Goal: Task Accomplishment & Management: Complete application form

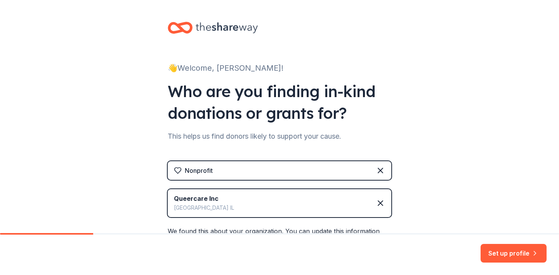
click at [207, 193] on div "Queercare Inc Beach Park IL" at bounding box center [280, 203] width 224 height 28
click at [380, 202] on icon at bounding box center [380, 203] width 5 height 5
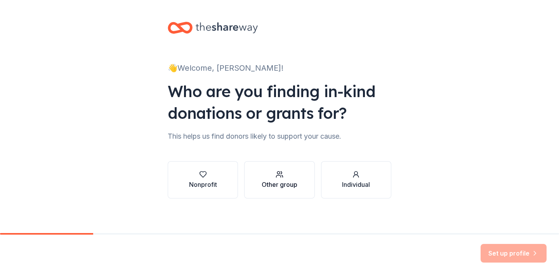
scroll to position [3, 0]
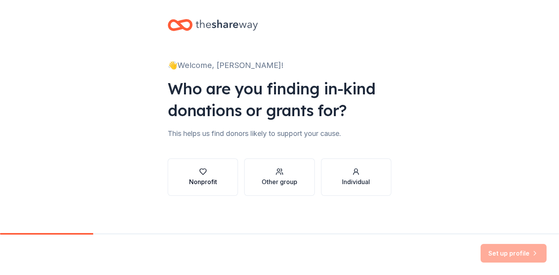
click at [210, 176] on div "Nonprofit" at bounding box center [203, 177] width 28 height 19
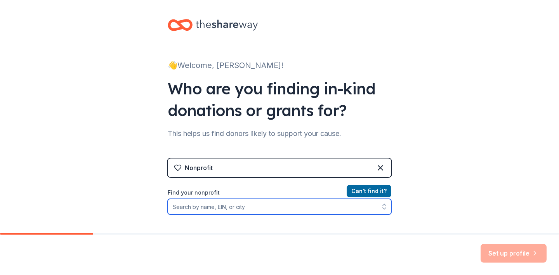
click at [220, 203] on input "Find your nonprofit" at bounding box center [280, 207] width 224 height 16
paste input "86-3782974"
type input "86-3782974"
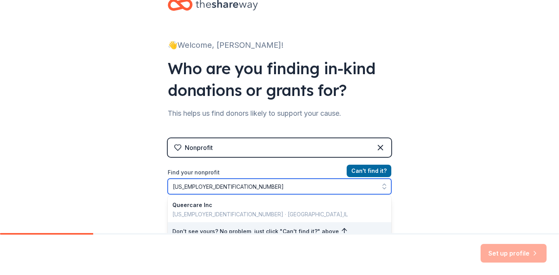
scroll to position [99, 0]
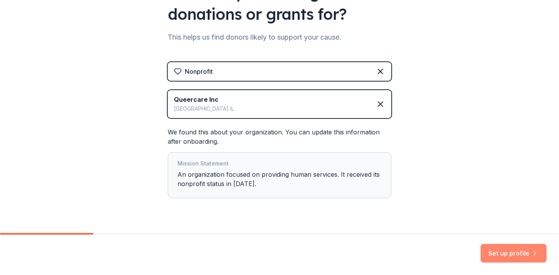
click at [497, 254] on button "Set up profile" at bounding box center [514, 253] width 66 height 19
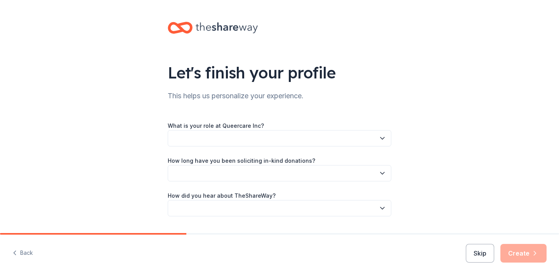
click at [288, 144] on button "button" at bounding box center [280, 138] width 224 height 16
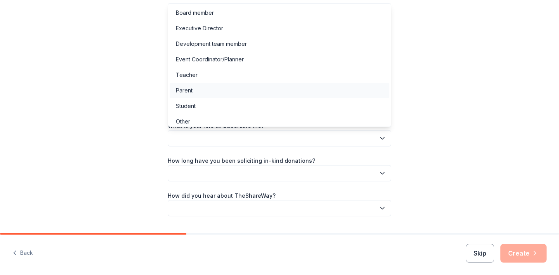
scroll to position [4, 0]
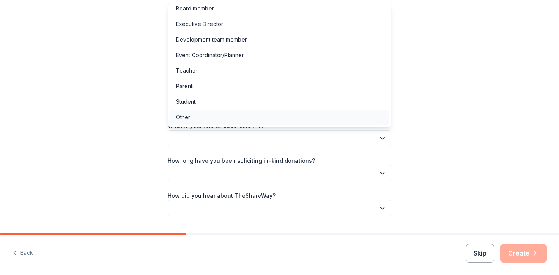
click at [222, 122] on div "Other" at bounding box center [280, 117] width 220 height 16
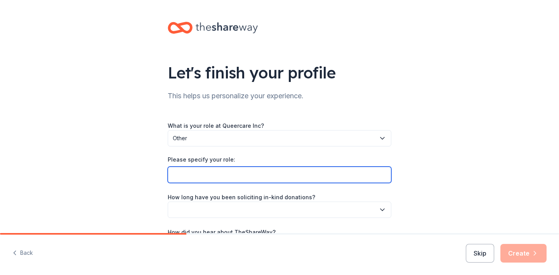
click at [225, 171] on input "Please specify your role:" at bounding box center [280, 175] width 224 height 16
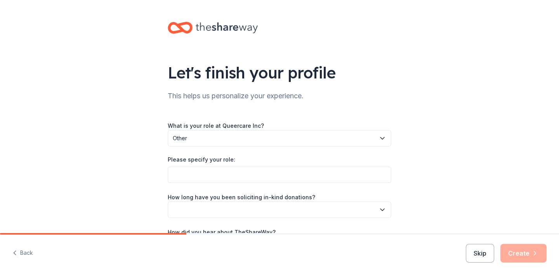
click at [135, 180] on div "Let's finish your profile This helps us personalize your experience. What is yo…" at bounding box center [279, 145] width 559 height 290
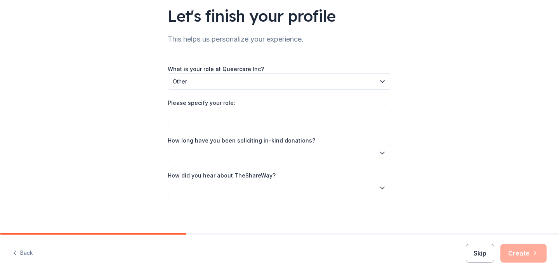
click at [203, 154] on button "button" at bounding box center [280, 153] width 224 height 16
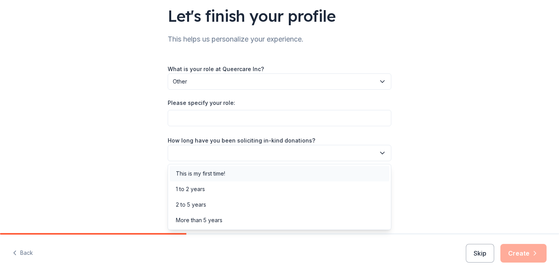
click at [200, 176] on div "This is my first time!" at bounding box center [200, 173] width 49 height 9
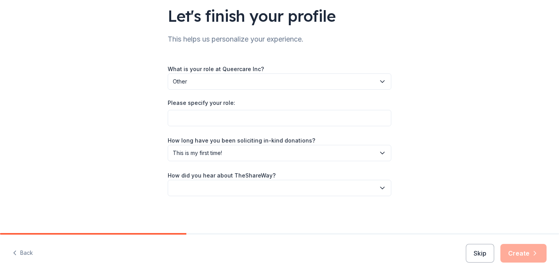
click at [195, 187] on button "button" at bounding box center [280, 188] width 224 height 16
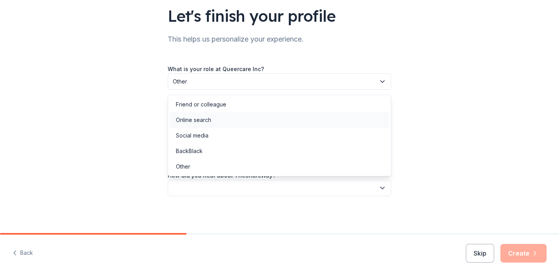
click at [206, 121] on div "Online search" at bounding box center [193, 119] width 35 height 9
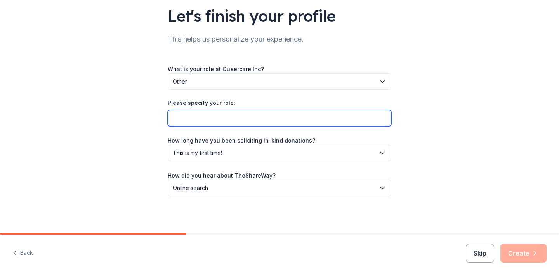
click at [334, 118] on input "Please specify your role:" at bounding box center [280, 118] width 224 height 16
type input "Admin"
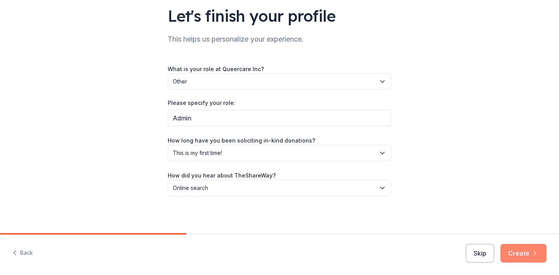
click at [524, 255] on button "Create" at bounding box center [523, 253] width 46 height 19
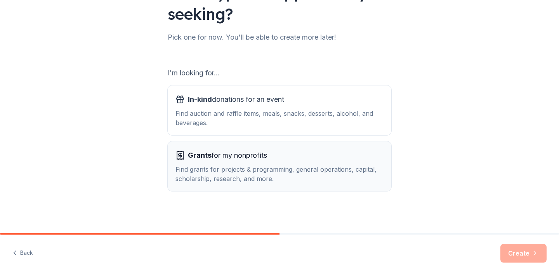
scroll to position [80, 0]
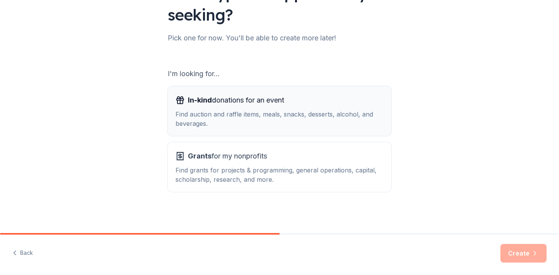
click at [289, 115] on div "Find auction and raffle items, meals, snacks, desserts, alcohol, and beverages." at bounding box center [279, 118] width 208 height 19
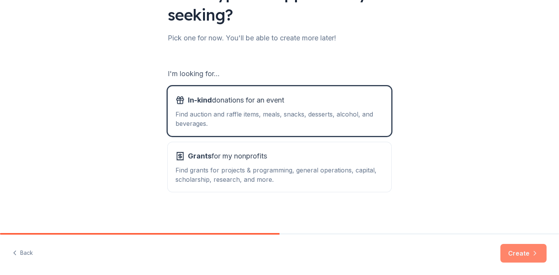
click at [521, 261] on button "Create" at bounding box center [523, 253] width 46 height 19
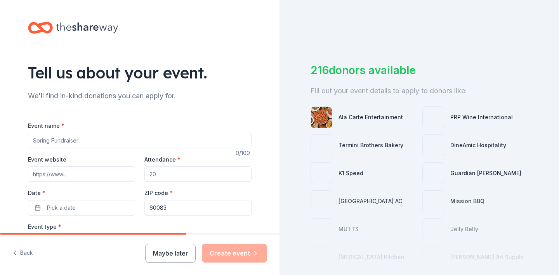
scroll to position [33, 0]
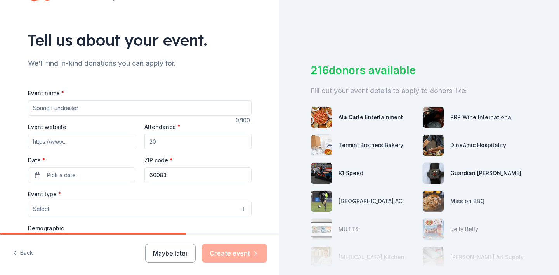
click at [136, 111] on input "Event name *" at bounding box center [140, 108] width 224 height 16
type input "Fundraiser"
click at [152, 142] on input "Attendance *" at bounding box center [197, 142] width 107 height 16
type input "50"
click at [104, 177] on button "Pick a date" at bounding box center [81, 175] width 107 height 16
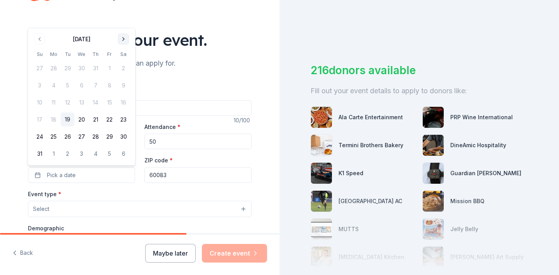
click at [123, 40] on button "Go to next month" at bounding box center [123, 39] width 11 height 11
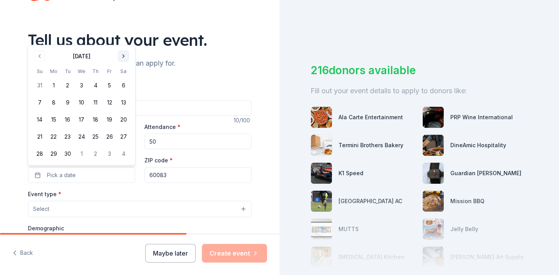
click at [127, 56] on button "Go to next month" at bounding box center [123, 56] width 11 height 11
click at [119, 118] on button "18" at bounding box center [123, 120] width 14 height 14
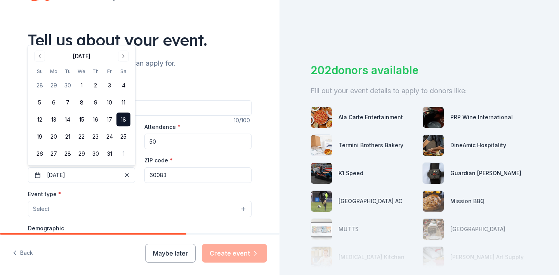
click at [170, 178] on input "60083" at bounding box center [197, 175] width 107 height 16
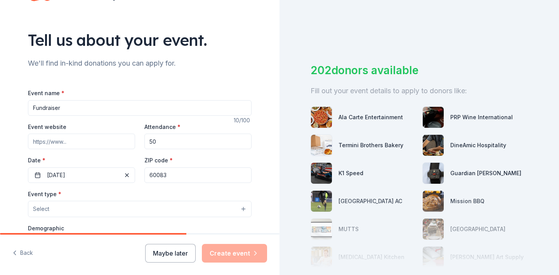
click at [170, 178] on input "60083" at bounding box center [197, 175] width 107 height 16
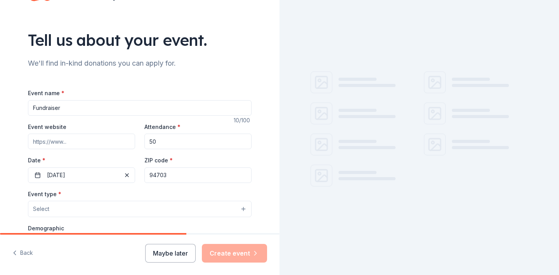
type input "94703"
click at [19, 208] on div "Tell us about your event. We'll find in-kind donations you can apply for. Event…" at bounding box center [140, 225] width 248 height 517
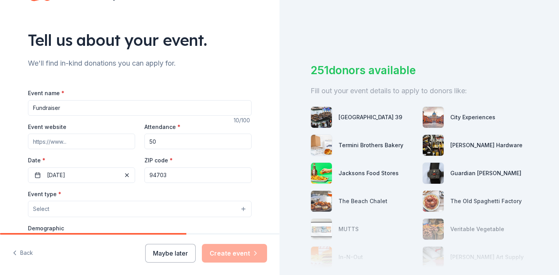
click at [40, 208] on span "Select" at bounding box center [41, 208] width 16 height 9
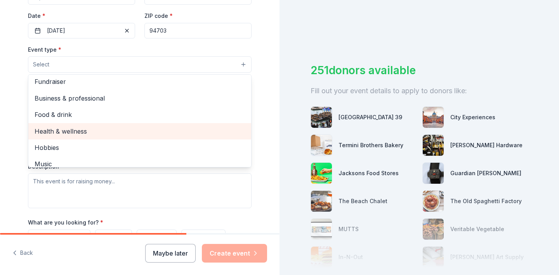
scroll to position [0, 0]
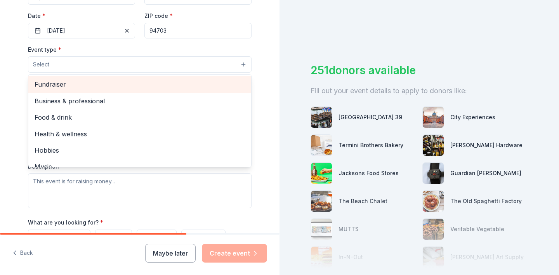
click at [58, 88] on span "Fundraiser" at bounding box center [140, 84] width 210 height 10
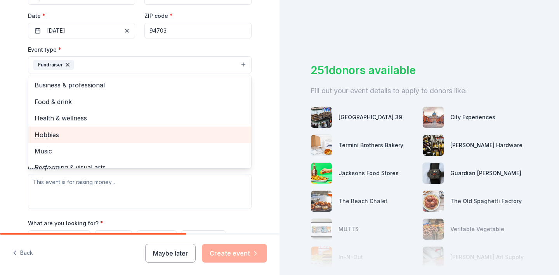
scroll to position [9, 0]
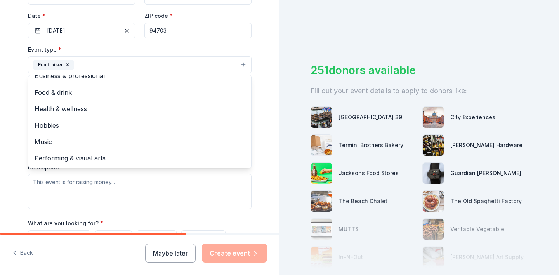
click at [0, 156] on div "Tell us about your event. We'll find in-kind donations you can apply for. Event…" at bounding box center [139, 81] width 279 height 517
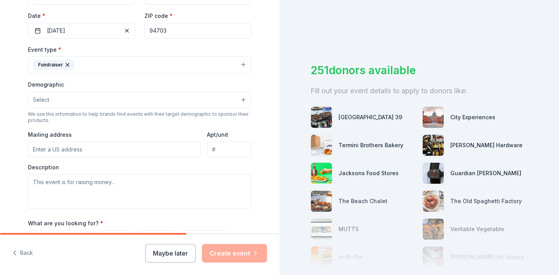
click at [51, 105] on button "Select" at bounding box center [140, 100] width 224 height 16
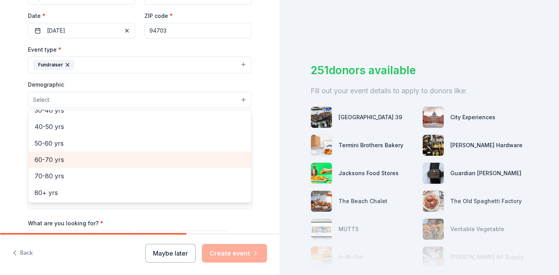
scroll to position [0, 0]
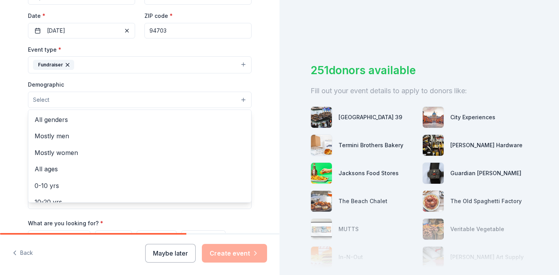
click at [0, 163] on div "Tell us about your event. We'll find in-kind donations you can apply for. Event…" at bounding box center [139, 81] width 279 height 517
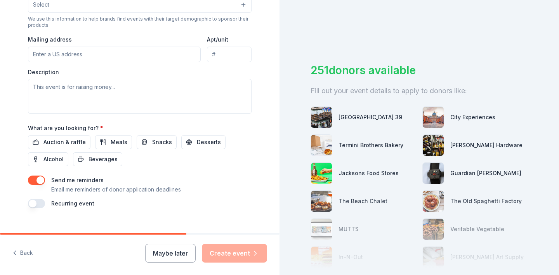
scroll to position [276, 0]
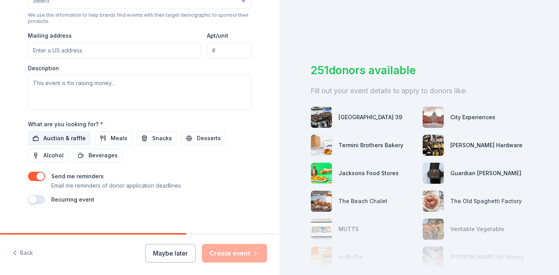
click at [62, 140] on span "Auction & raffle" at bounding box center [64, 138] width 42 height 9
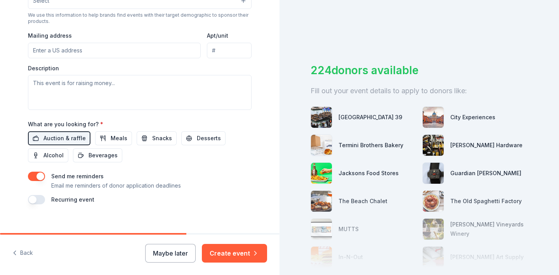
click at [42, 179] on button "button" at bounding box center [36, 176] width 17 height 9
click at [241, 251] on button "Create event" at bounding box center [234, 253] width 65 height 19
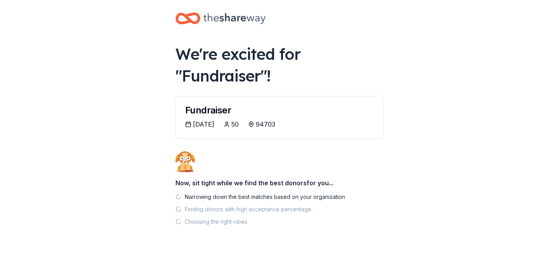
scroll to position [9, 0]
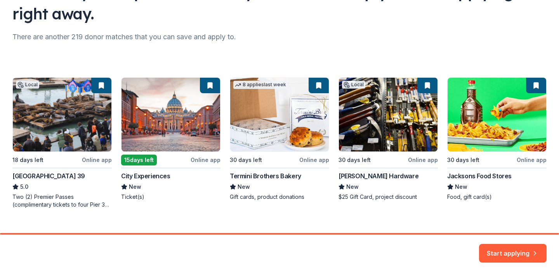
scroll to position [94, 0]
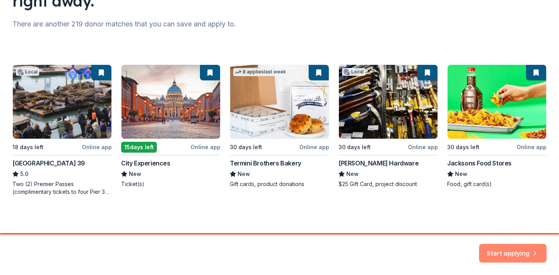
click at [519, 252] on button "Start applying" at bounding box center [513, 248] width 68 height 19
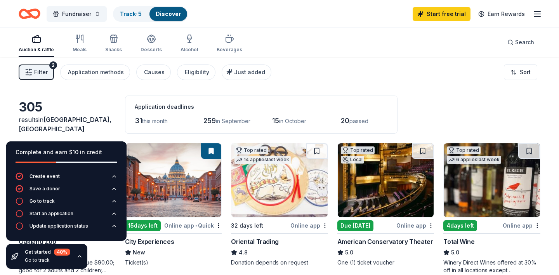
click at [78, 257] on icon "button" at bounding box center [79, 256] width 6 height 6
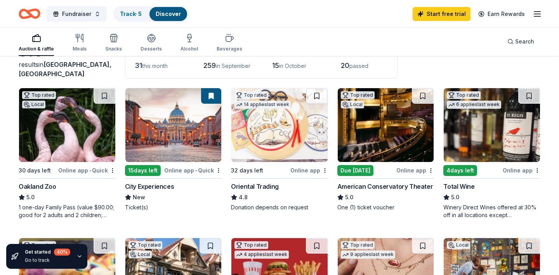
scroll to position [54, 0]
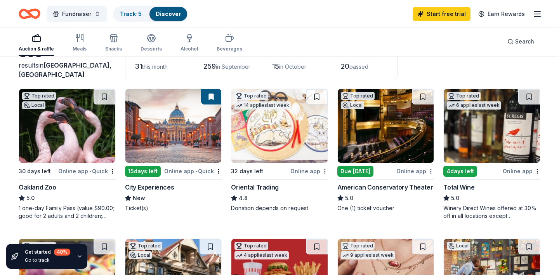
click at [76, 139] on img at bounding box center [67, 126] width 96 height 74
click at [181, 146] on img at bounding box center [173, 126] width 96 height 74
click at [283, 138] on img at bounding box center [279, 126] width 96 height 74
click at [370, 128] on img at bounding box center [386, 126] width 96 height 74
click at [465, 130] on img at bounding box center [492, 126] width 96 height 74
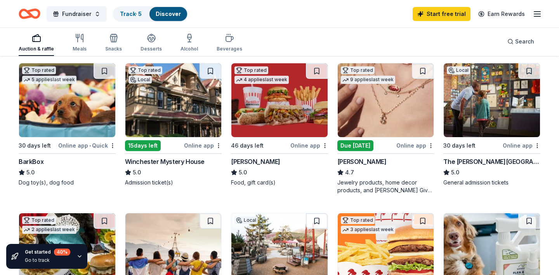
scroll to position [221, 0]
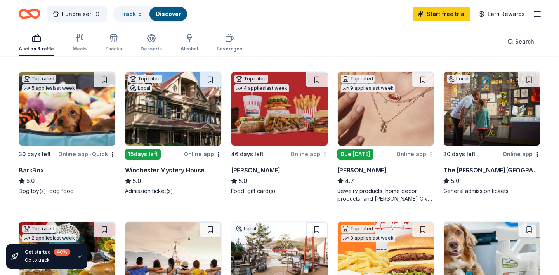
click at [92, 107] on img at bounding box center [67, 109] width 96 height 74
click at [186, 127] on img at bounding box center [173, 109] width 96 height 74
click at [262, 130] on img at bounding box center [279, 109] width 96 height 74
click at [403, 118] on img at bounding box center [386, 109] width 96 height 74
click at [481, 113] on img at bounding box center [492, 109] width 96 height 74
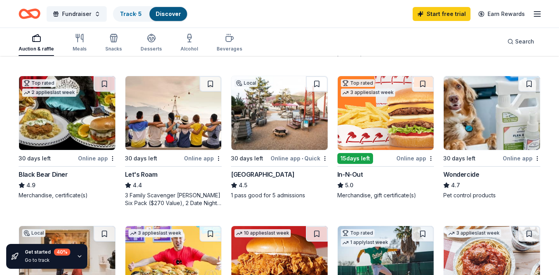
scroll to position [366, 0]
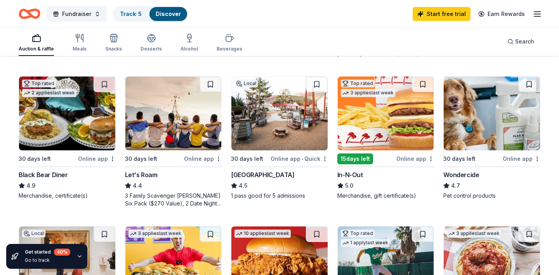
click at [48, 112] on img at bounding box center [67, 113] width 96 height 74
click at [148, 119] on img at bounding box center [173, 113] width 96 height 74
click at [282, 109] on img at bounding box center [279, 113] width 96 height 74
click at [407, 109] on img at bounding box center [386, 113] width 96 height 74
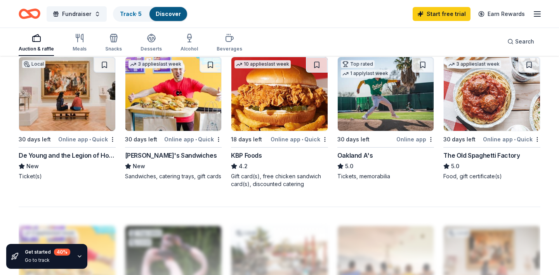
scroll to position [543, 0]
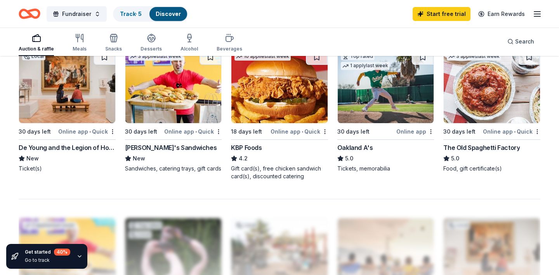
click at [72, 98] on img at bounding box center [67, 86] width 96 height 74
click at [187, 113] on img at bounding box center [173, 86] width 96 height 74
click at [289, 98] on img at bounding box center [279, 86] width 96 height 74
click at [375, 97] on img at bounding box center [386, 86] width 96 height 74
click at [460, 94] on img at bounding box center [492, 86] width 96 height 74
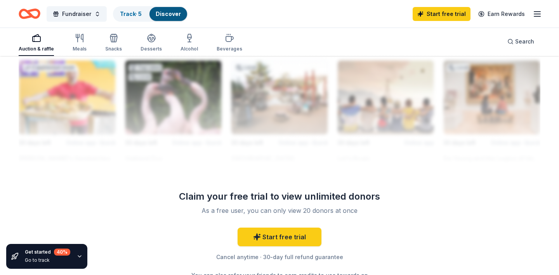
scroll to position [643, 0]
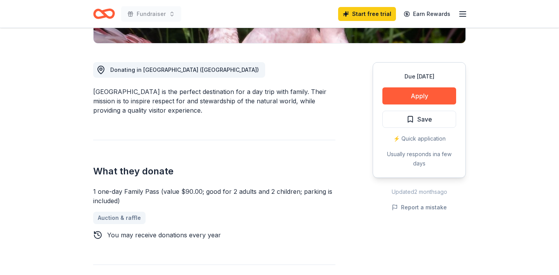
scroll to position [194, 0]
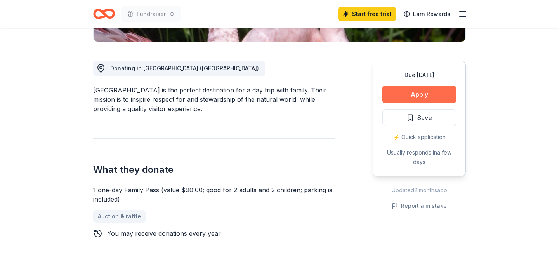
click at [410, 95] on button "Apply" at bounding box center [419, 94] width 74 height 17
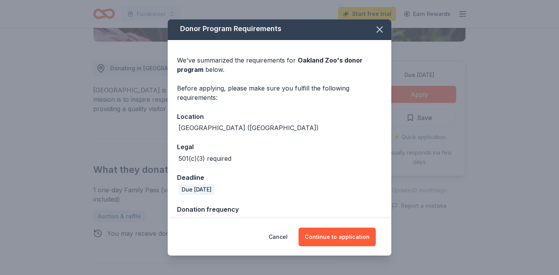
scroll to position [0, 0]
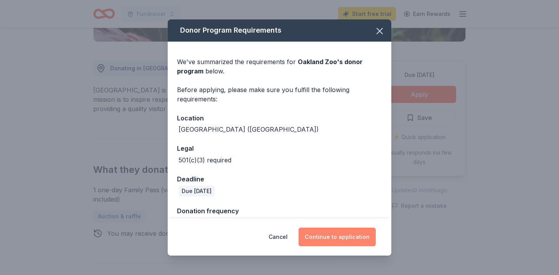
click at [343, 237] on button "Continue to application" at bounding box center [337, 236] width 77 height 19
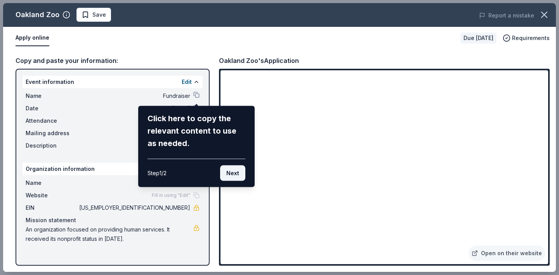
click at [234, 174] on button "Next" at bounding box center [232, 173] width 25 height 16
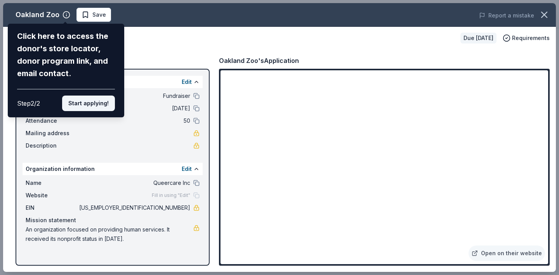
click at [96, 95] on button "Start applying!" at bounding box center [88, 103] width 53 height 16
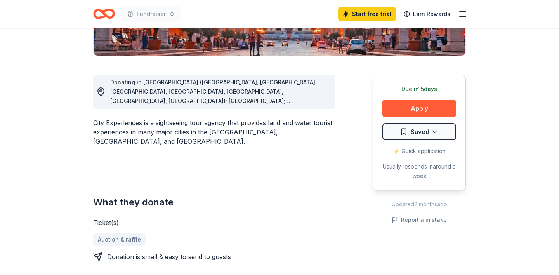
scroll to position [191, 0]
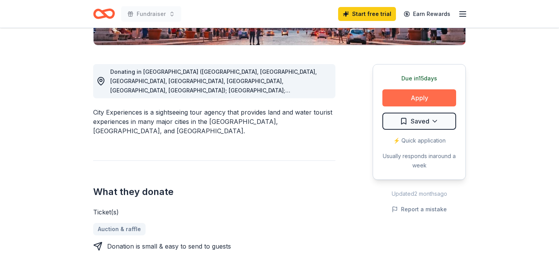
click at [417, 99] on button "Apply" at bounding box center [419, 97] width 74 height 17
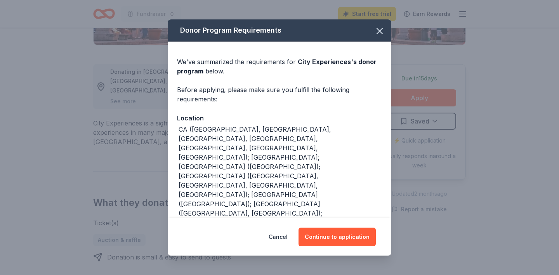
scroll to position [15, 0]
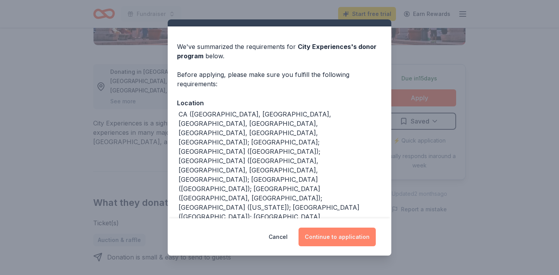
click at [332, 241] on button "Continue to application" at bounding box center [337, 236] width 77 height 19
